Goal: Transaction & Acquisition: Purchase product/service

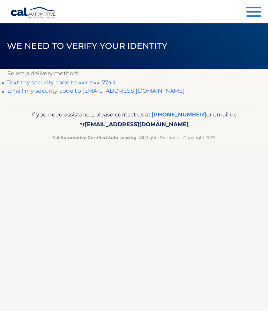
click at [145, 94] on link "Email my security code to w*********@embarqmail.com" at bounding box center [95, 90] width 177 height 7
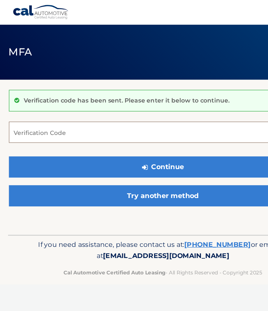
click at [36, 109] on input "Verification Code" at bounding box center [133, 111] width 253 height 17
type input "914954"
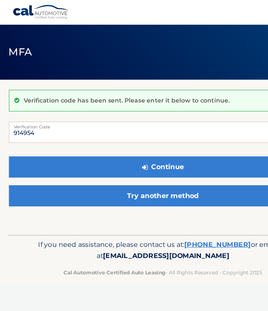
click at [147, 137] on button "Continue" at bounding box center [133, 140] width 253 height 17
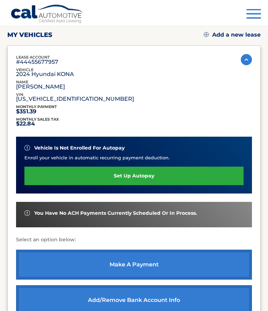
scroll to position [82, 0]
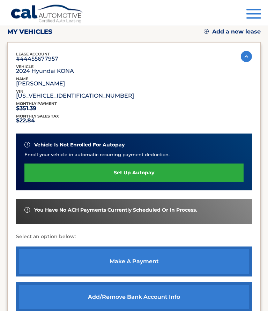
click at [149, 261] on link "make a payment" at bounding box center [134, 262] width 236 height 30
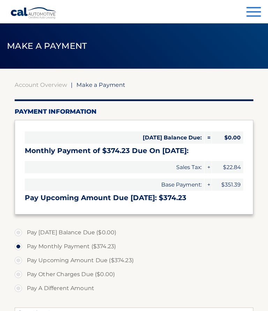
select select "MjdkNzEyMTItZTg5OC00YmRiLWJkMmQtZmU2ZGJkM2Q5ZjZm"
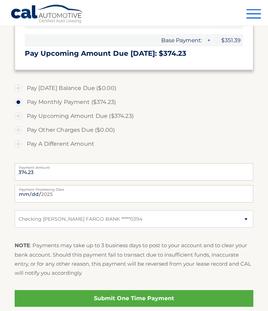
scroll to position [154, 0]
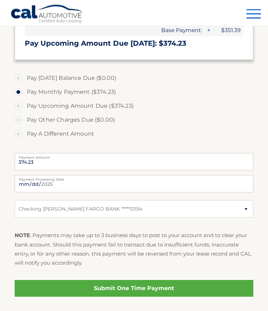
click at [167, 287] on link "Submit One Time Payment" at bounding box center [134, 288] width 239 height 17
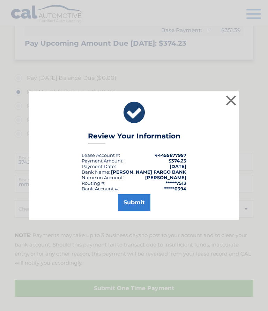
scroll to position [172, 0]
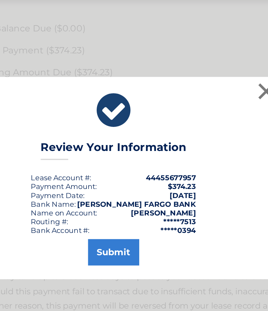
click at [118, 194] on button "Submit" at bounding box center [134, 202] width 32 height 17
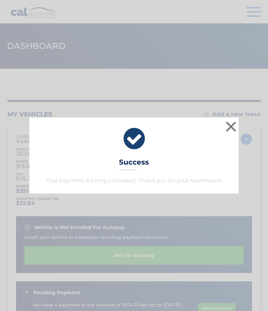
click at [153, 163] on div "× Success Your payment is being processed. Thank you for your submission." at bounding box center [133, 155] width 209 height 76
click at [237, 126] on button "×" at bounding box center [231, 127] width 14 height 14
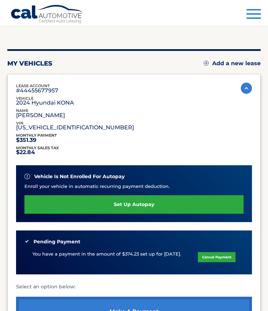
scroll to position [56, 0]
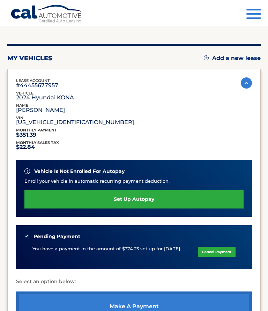
click at [251, 15] on button "Menu" at bounding box center [253, 15] width 15 height 12
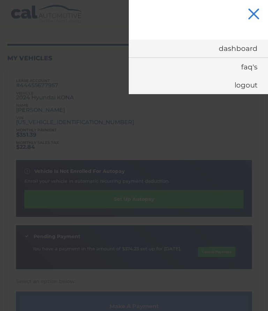
click at [251, 89] on link "Logout" at bounding box center [198, 85] width 139 height 18
